Goal: Task Accomplishment & Management: Manage account settings

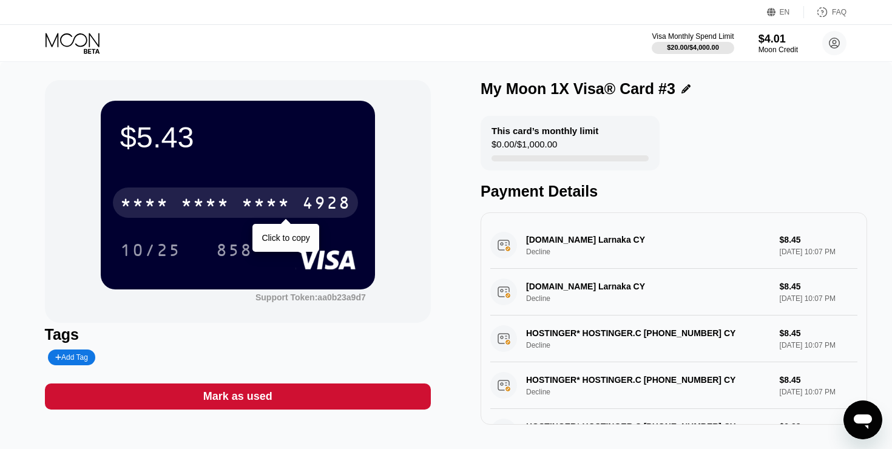
click at [78, 51] on icon at bounding box center [73, 43] width 56 height 21
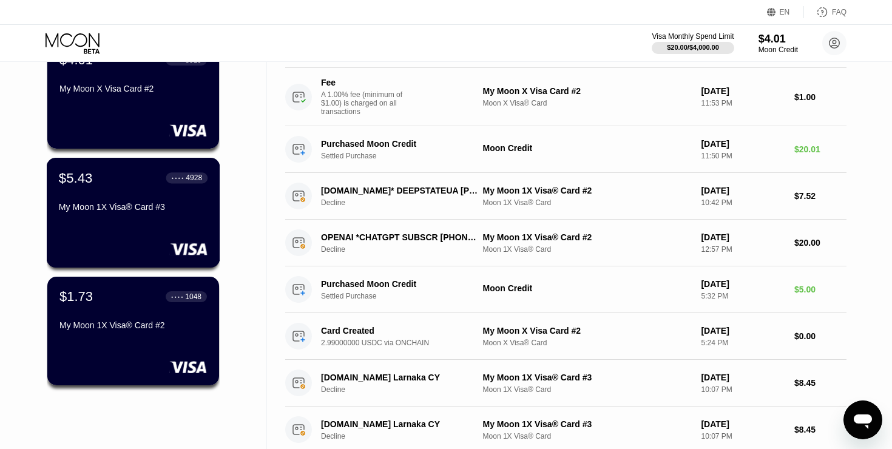
scroll to position [121, 0]
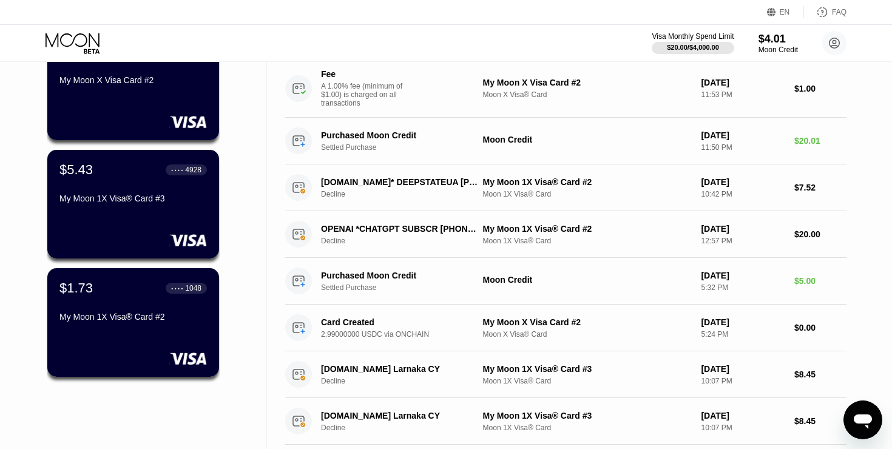
click at [143, 306] on div "$1.73 ● ● ● ● 1048 My Moon 1X Visa® Card #2" at bounding box center [132, 303] width 147 height 46
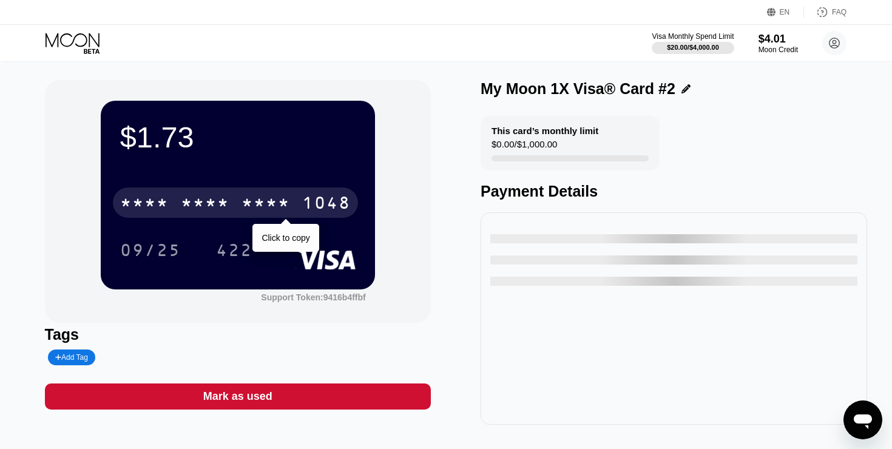
click at [292, 202] on div "* * * * * * * * * * * * 1048" at bounding box center [235, 202] width 245 height 30
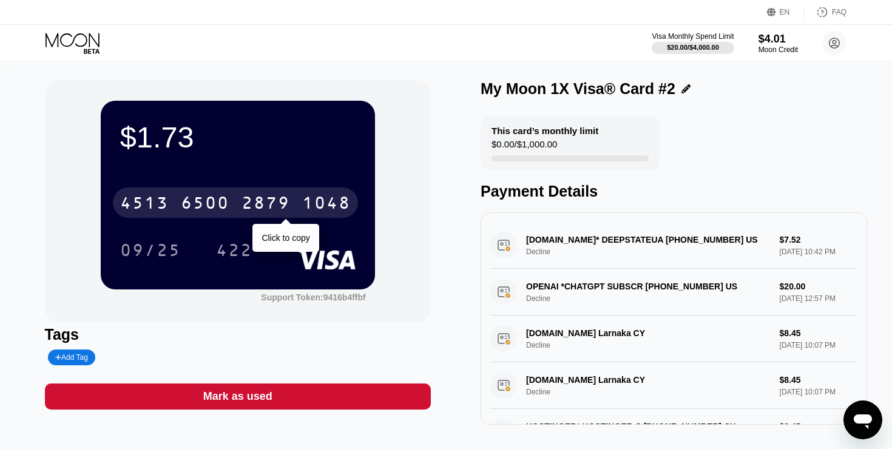
click at [256, 203] on div "2879" at bounding box center [265, 204] width 49 height 19
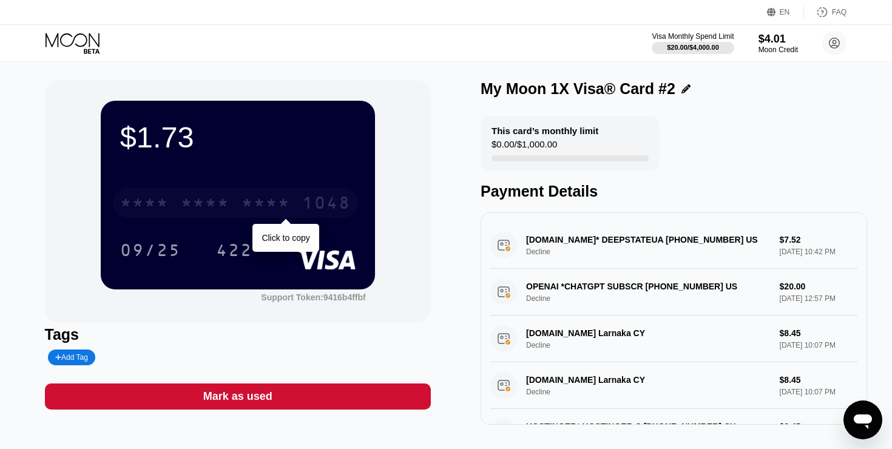
click at [273, 189] on div "* * * * * * * * * * * * 1048" at bounding box center [235, 202] width 245 height 30
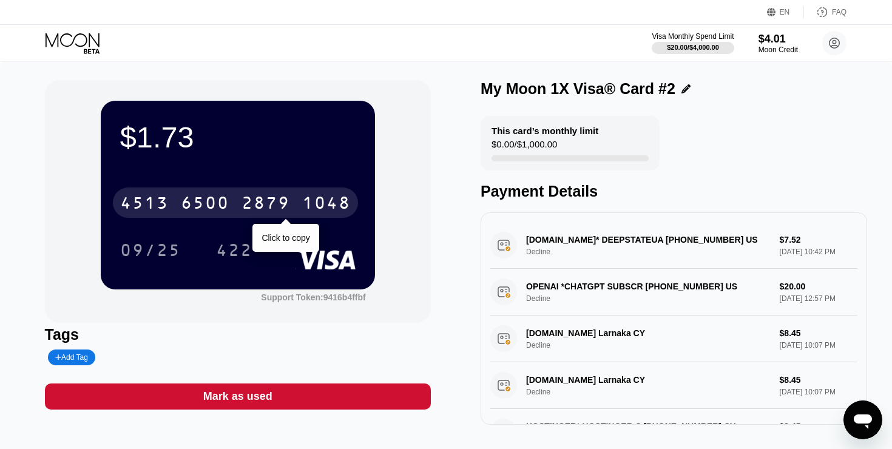
click at [186, 211] on div "6500" at bounding box center [205, 204] width 49 height 19
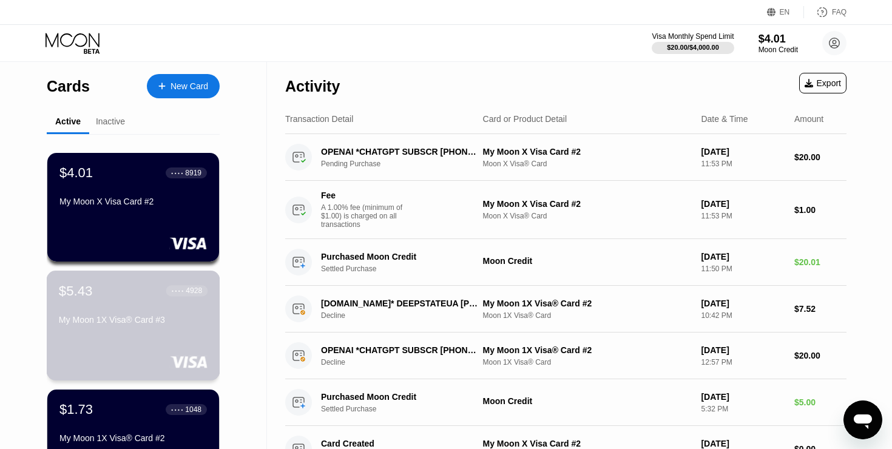
click at [141, 324] on div "My Moon 1X Visa® Card #3" at bounding box center [133, 320] width 149 height 10
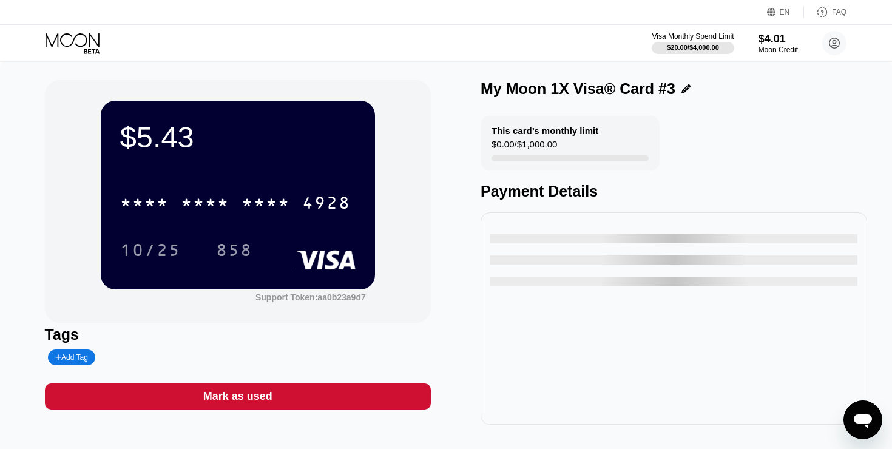
click at [249, 192] on div "* * * * * * * * * * * * 4928" at bounding box center [235, 202] width 245 height 30
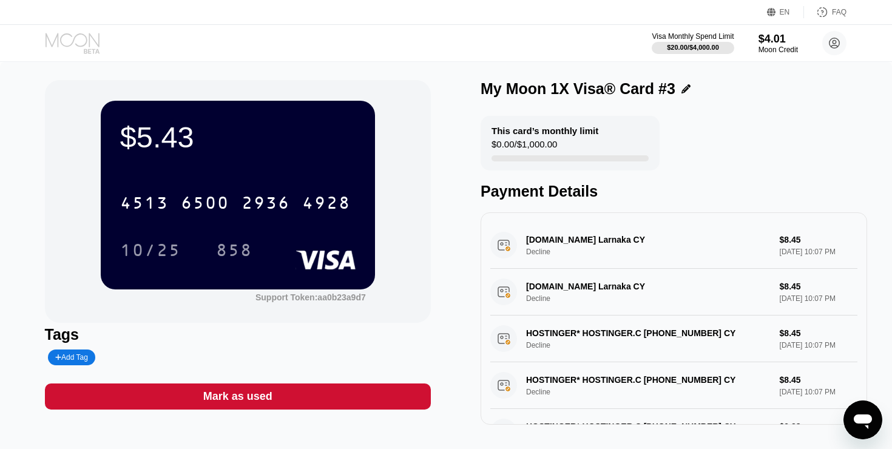
click at [84, 38] on icon at bounding box center [73, 43] width 56 height 21
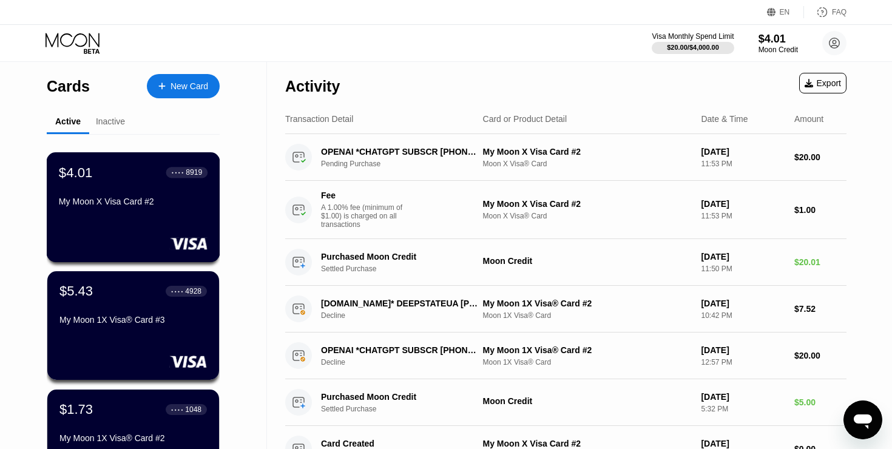
click at [163, 223] on div "$4.01 ● ● ● ● 8919 My Moon X Visa Card #2" at bounding box center [133, 207] width 173 height 110
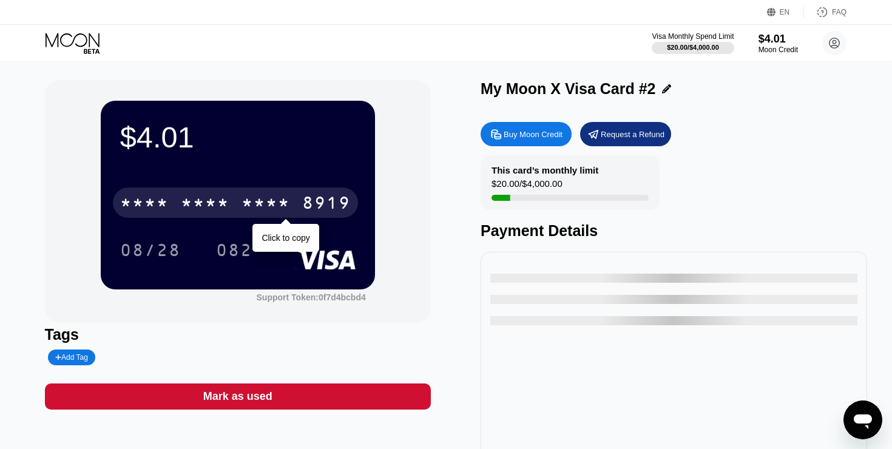
click at [281, 198] on div "* * * *" at bounding box center [265, 204] width 49 height 19
